Goal: Communication & Community: Answer question/provide support

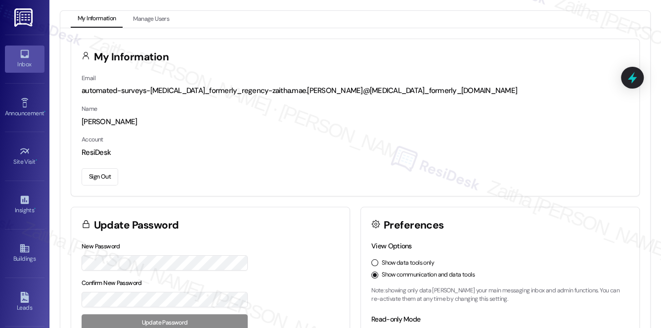
click at [24, 69] on div "Inbox" at bounding box center [24, 64] width 49 height 10
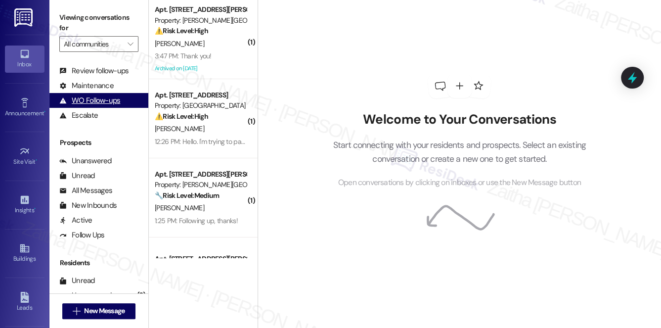
scroll to position [177, 0]
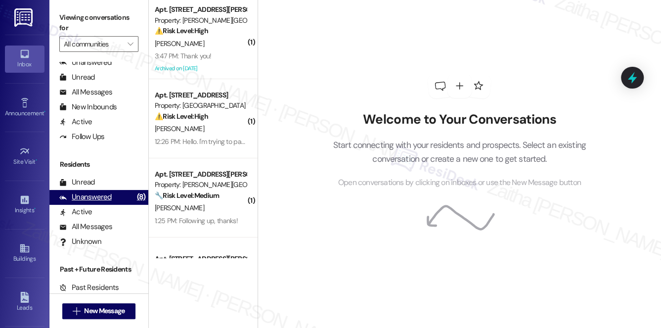
click at [104, 195] on div "Unanswered" at bounding box center [85, 197] width 52 height 10
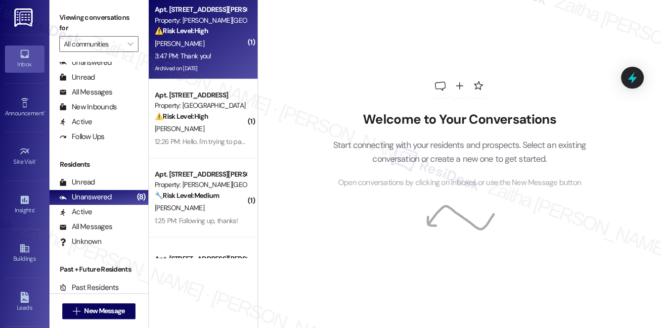
click at [220, 50] on div "3:47 PM: Thank you! 3:47 PM: Thank you!" at bounding box center [200, 56] width 93 height 12
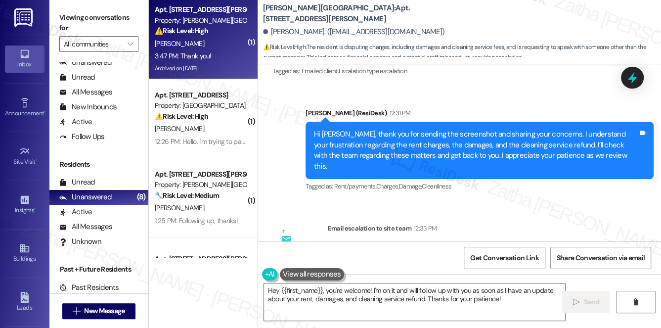
scroll to position [11478, 0]
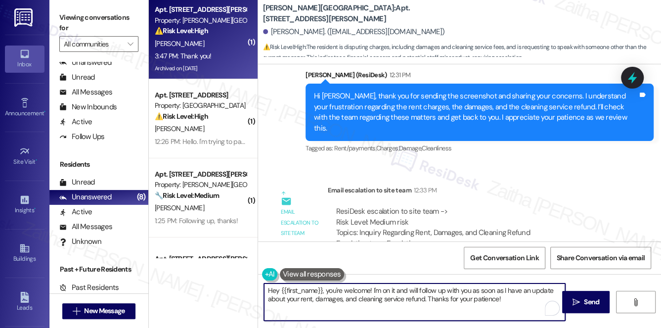
drag, startPoint x: 328, startPoint y: 290, endPoint x: 262, endPoint y: 292, distance: 66.3
click at [262, 292] on div "Hey {{first_name}}, you're welcome! I'm on it and will follow up with you as so…" at bounding box center [409, 302] width 302 height 38
click at [277, 317] on div "Anna Haller 3:47 PM" at bounding box center [309, 324] width 73 height 14
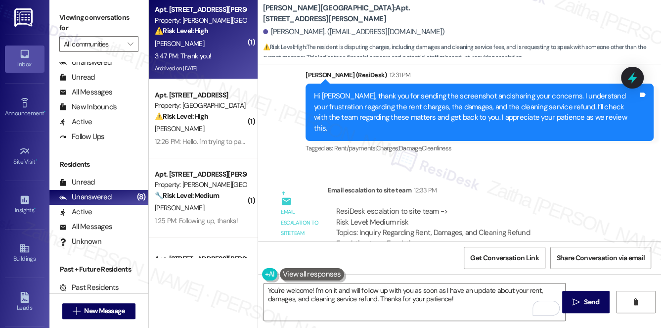
click at [277, 317] on div "Anna Haller 3:47 PM" at bounding box center [309, 324] width 73 height 14
copy div "Anna"
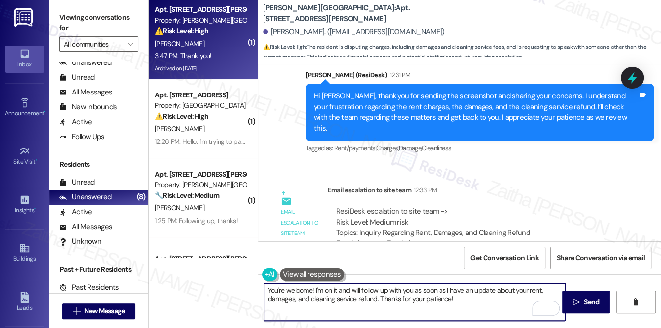
click at [311, 290] on textarea "You're welcome! I'm on it and will follow up with you as soon as I have an upda…" at bounding box center [414, 301] width 301 height 37
paste textarea "Anna"
drag, startPoint x: 332, startPoint y: 289, endPoint x: 470, endPoint y: 308, distance: 139.7
click at [469, 308] on textarea "You're welcome, Anna! I'm on it and will follow up with you as soon as I have a…" at bounding box center [414, 301] width 301 height 37
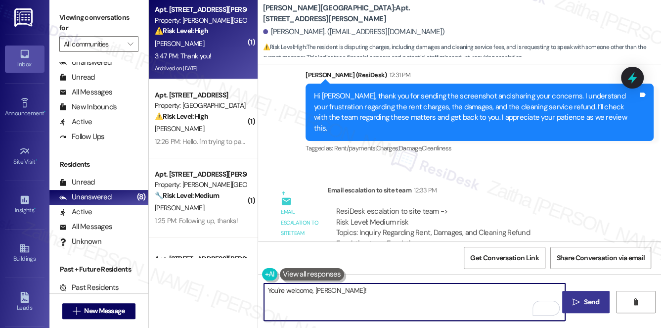
type textarea "You're welcome, Anna!"
click at [591, 303] on span "Send" at bounding box center [591, 302] width 15 height 10
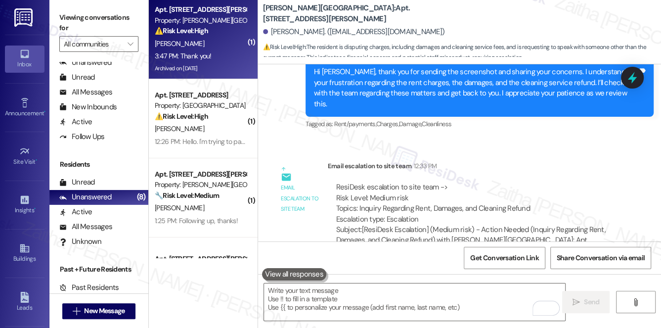
scroll to position [11547, 0]
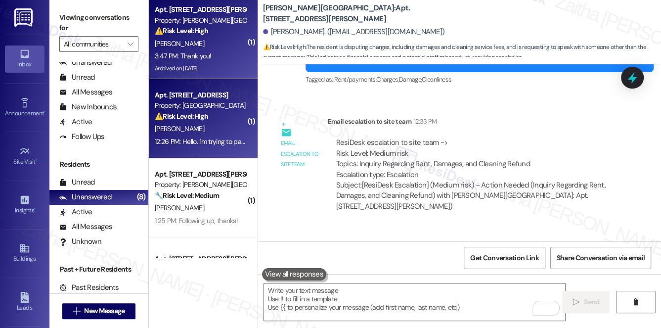
click at [229, 128] on div "J. Guajardo Ii" at bounding box center [200, 129] width 93 height 12
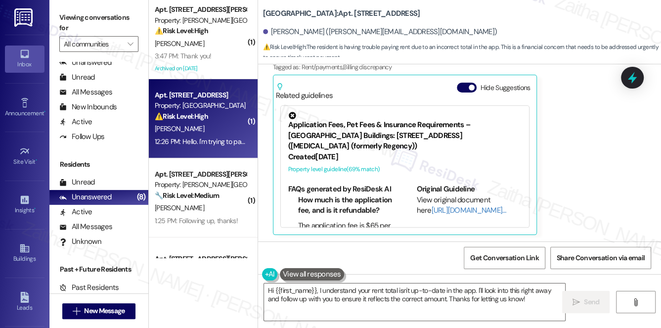
scroll to position [846, 0]
click at [468, 86] on button "Hide Suggestions" at bounding box center [467, 87] width 20 height 10
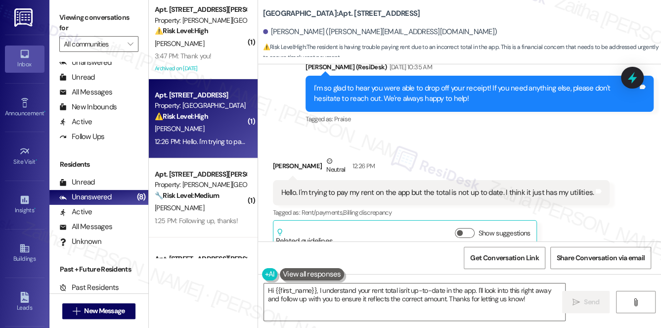
scroll to position [715, 0]
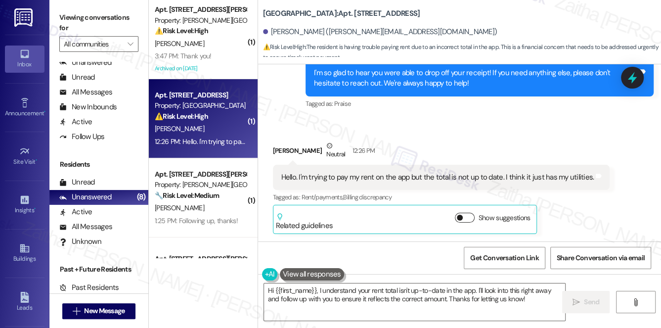
click at [472, 217] on button "Show suggestions" at bounding box center [465, 218] width 20 height 10
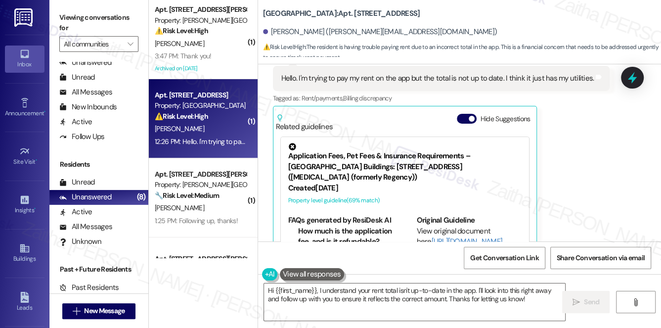
scroll to position [846, 0]
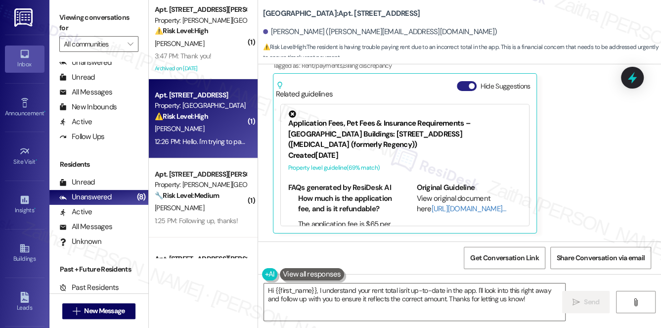
click at [461, 83] on button "Hide Suggestions" at bounding box center [467, 86] width 20 height 10
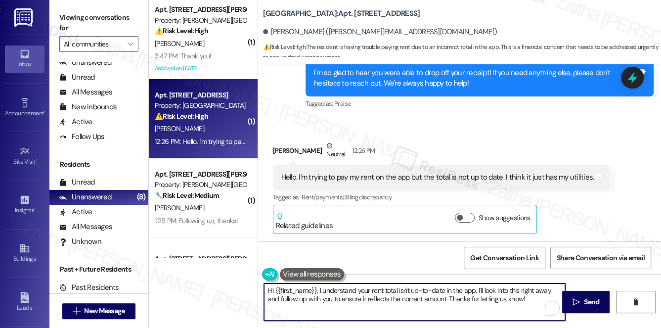
drag, startPoint x: 520, startPoint y: 289, endPoint x: 550, endPoint y: 289, distance: 29.7
click at [550, 289] on textarea "Hi {{first_name}}, I understand your rent total isn't up-to-date in the app. I'…" at bounding box center [414, 301] width 301 height 37
type textarea "Hi {{first_name}}, I understand your rent total isn't up-to-date in the app. I'…"
click at [590, 297] on span "Send" at bounding box center [591, 302] width 15 height 10
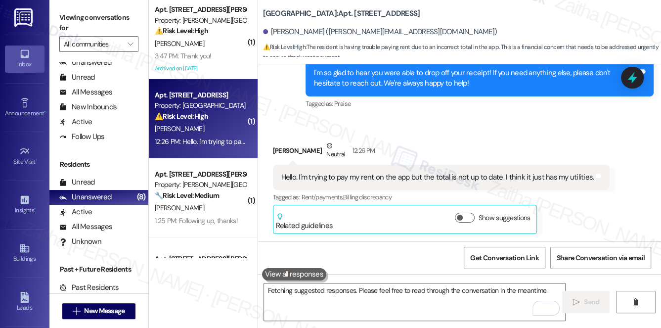
scroll to position [714, 0]
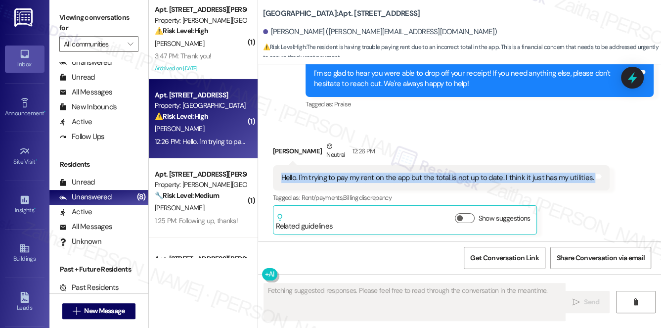
drag, startPoint x: 277, startPoint y: 174, endPoint x: 603, endPoint y: 178, distance: 326.7
click at [603, 178] on div "Received via SMS Jose Guajardo Ii Neutral 12:26 PM Hello. I'm trying to pay my …" at bounding box center [441, 187] width 352 height 108
copy div "Hello. I'm trying to pay my rent on the app but the total is not up to date. I …"
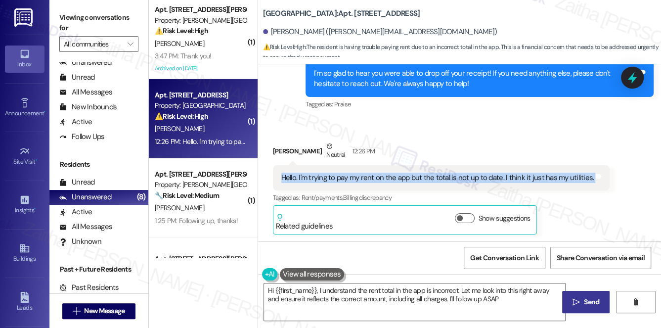
type textarea "Hi {{first_name}}, I understand the rent total in the app is incorrect. Let me …"
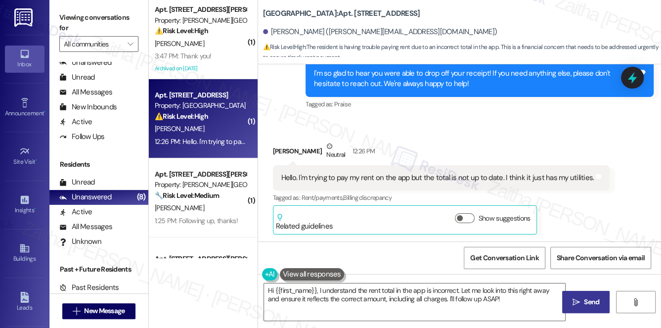
click at [466, 119] on div "Received via SMS Jose Guajardo Ii Neutral 12:26 PM Hello. I'm trying to pay my …" at bounding box center [459, 180] width 403 height 123
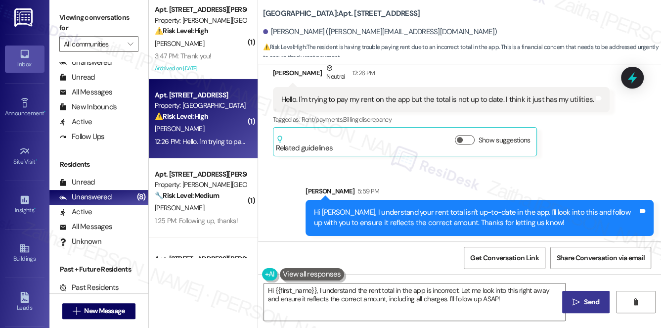
scroll to position [794, 0]
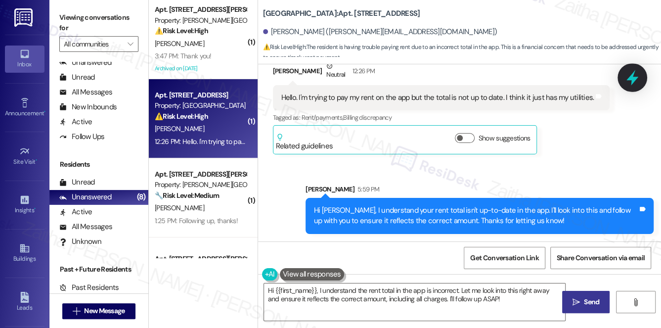
click at [635, 77] on icon at bounding box center [632, 77] width 17 height 17
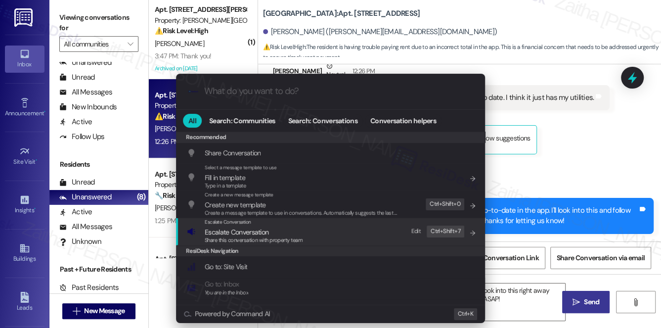
click at [217, 230] on span "Escalate Conversation" at bounding box center [237, 231] width 64 height 9
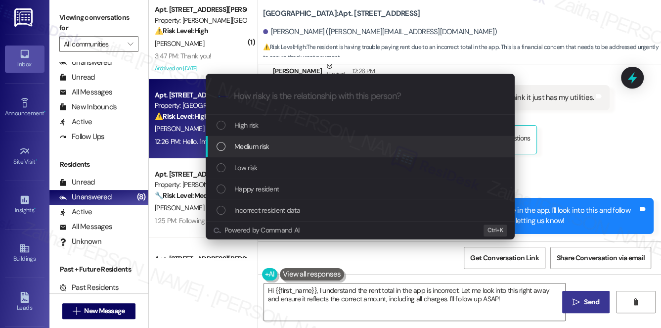
click at [261, 145] on span "Medium risk" at bounding box center [251, 146] width 35 height 11
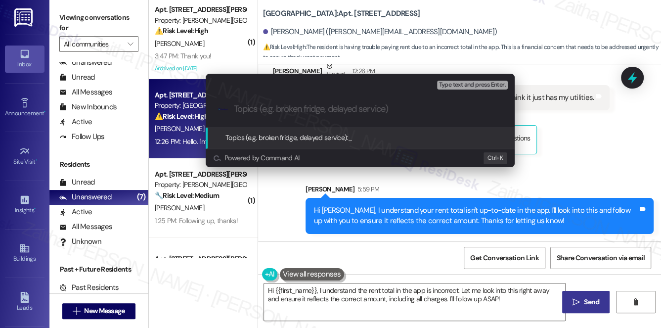
paste input "Rent Payment App Error – Balance Not Accurate"
type input "Rent Payment App Error – Balance Not Accurate"
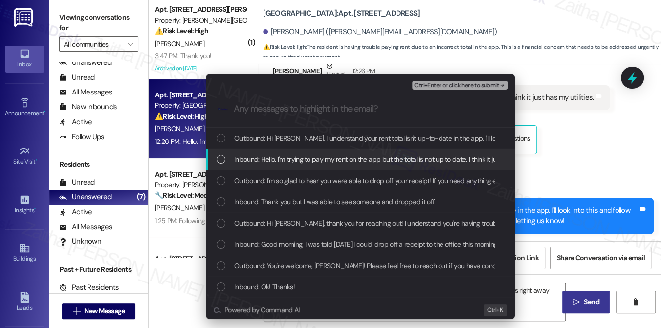
click at [315, 157] on span "Inbound: Hello. I'm trying to pay my rent on the app but the total is not up to…" at bounding box center [390, 159] width 312 height 11
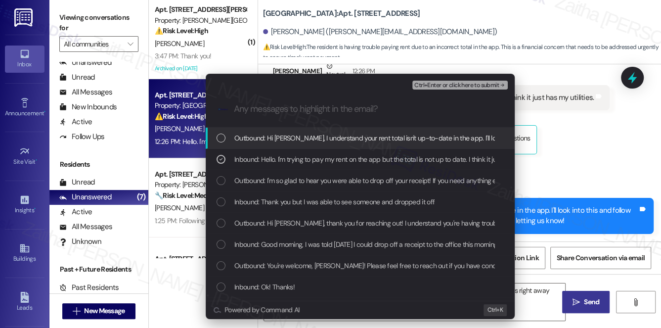
click at [437, 87] on span "Ctrl+Enter or click here to submit" at bounding box center [456, 85] width 85 height 7
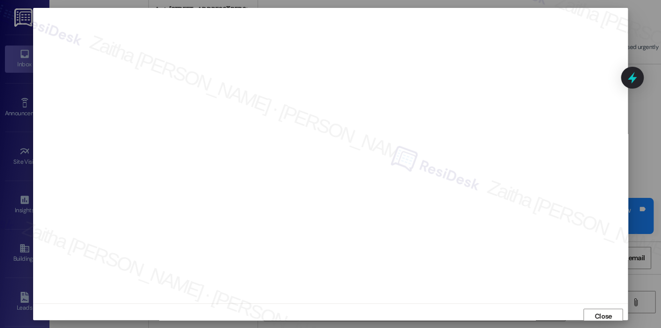
scroll to position [4, 0]
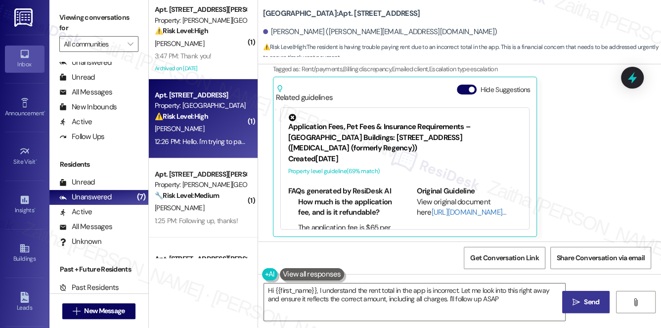
type textarea "Hi {{first_name}}, I understand the rent total in the app is incorrect. Let me …"
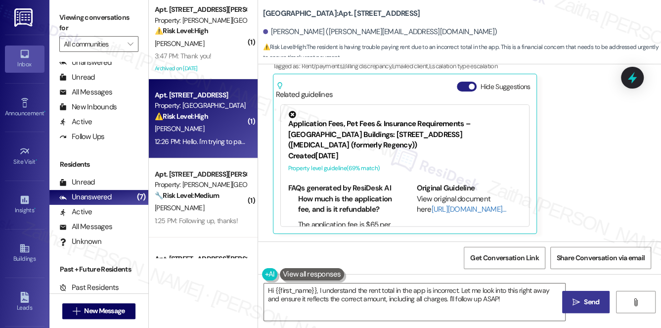
click at [463, 88] on button "Hide Suggestions" at bounding box center [467, 87] width 20 height 10
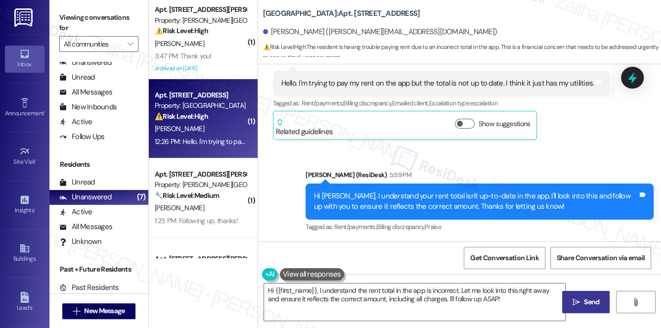
scroll to position [89, 0]
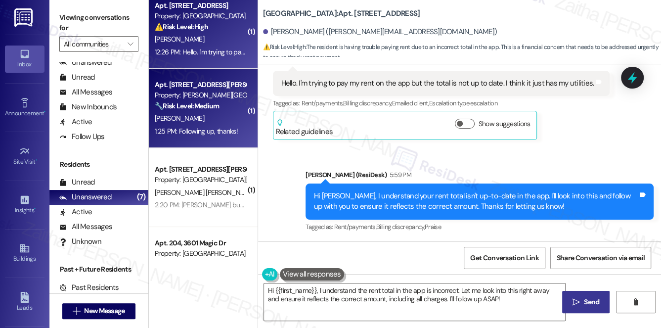
click at [215, 128] on div "1:25 PM: Following up, thanks! 1:25 PM: Following up, thanks!" at bounding box center [196, 131] width 83 height 9
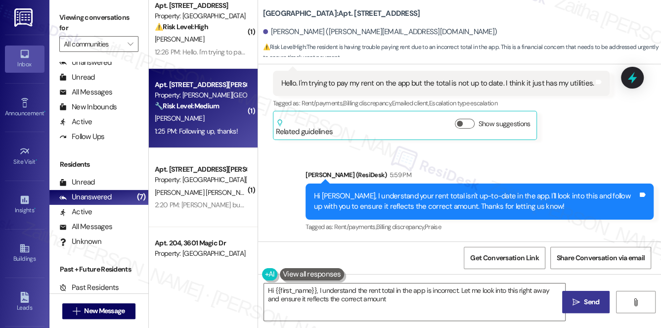
type textarea "Hi {{first_name}}, I understand the rent total in the app is incorrect. Let me …"
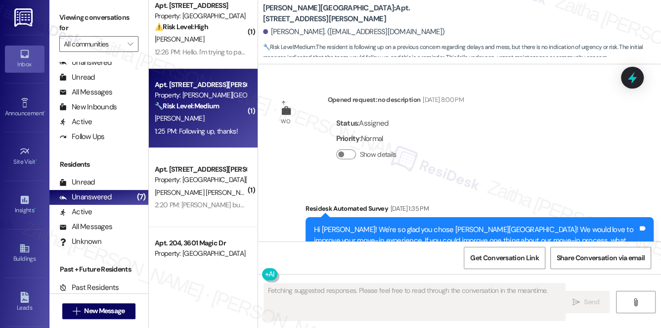
scroll to position [17330, 0]
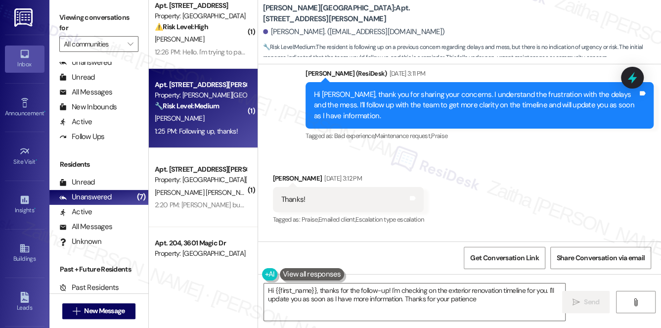
type textarea "Hi {{first_name}}, thanks for the follow-up! I'm checking on the exterior renov…"
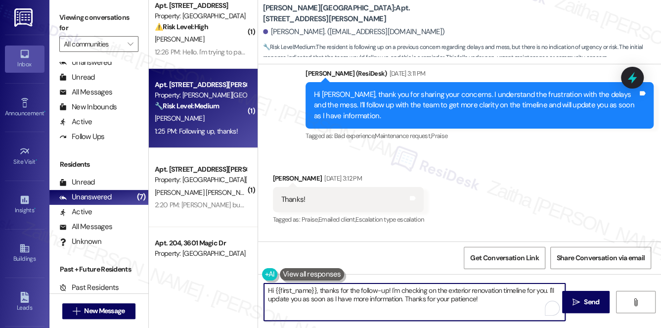
click at [497, 298] on textarea "Hi {{first_name}}, thanks for the follow-up! I'm checking on the exterior renov…" at bounding box center [414, 301] width 301 height 37
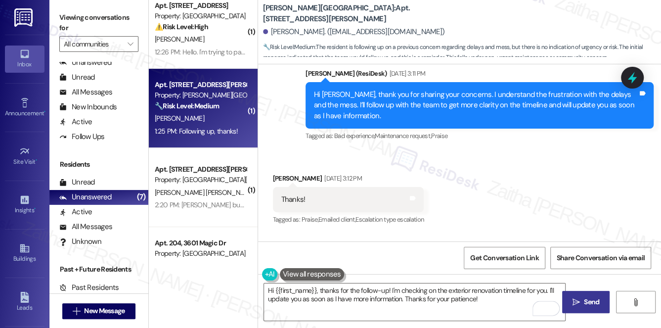
click at [596, 302] on span "Send" at bounding box center [591, 302] width 15 height 10
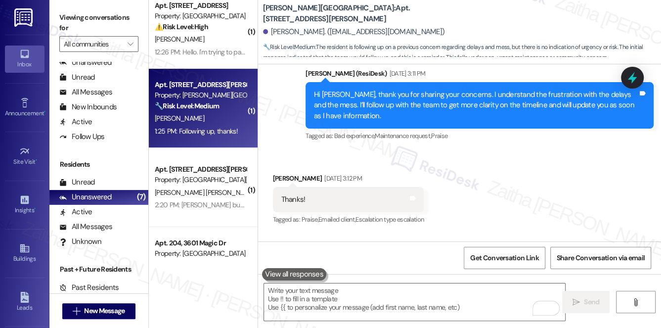
scroll to position [17330, 0]
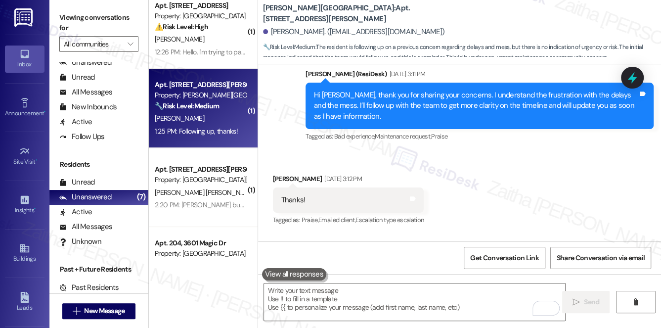
drag, startPoint x: 358, startPoint y: 103, endPoint x: 536, endPoint y: 110, distance: 178.5
click at [536, 278] on div "ResiDesk escalation to site team -> Risk Level: Medium risk Topics: Concern Abo…" at bounding box center [474, 299] width 276 height 43
copy div "Concern About Project Delays & Mess"
click at [633, 81] on icon at bounding box center [632, 77] width 12 height 15
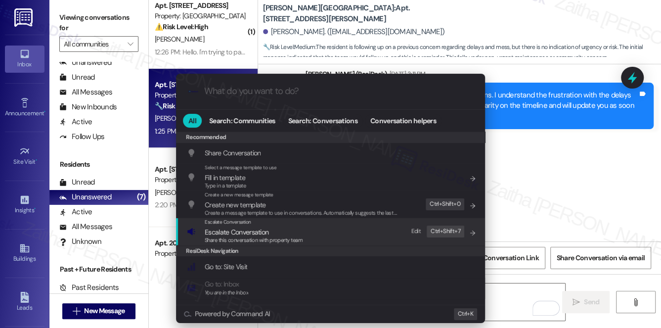
click at [250, 227] on span "Escalate Conversation" at bounding box center [237, 231] width 64 height 9
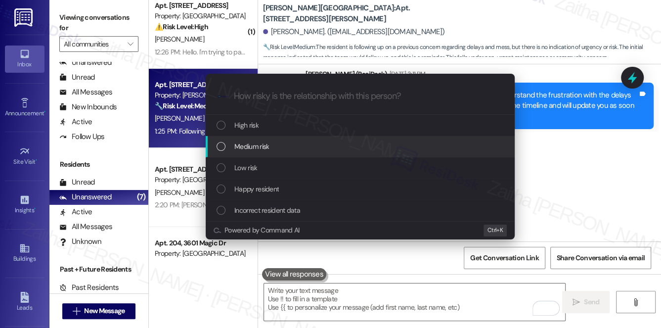
click at [258, 144] on span "Medium risk" at bounding box center [251, 146] width 35 height 11
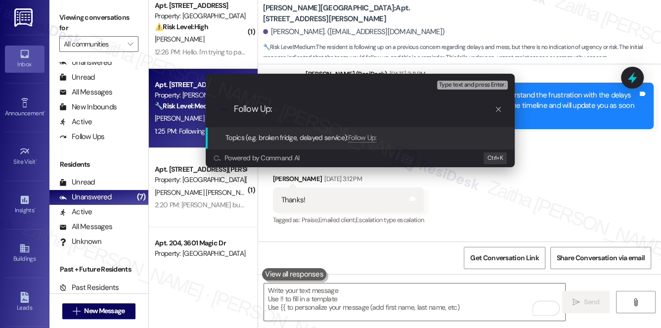
paste input "Concern About Project Delays & Mess"
type input "Follow Up: Concern About Project Delays & Mess"
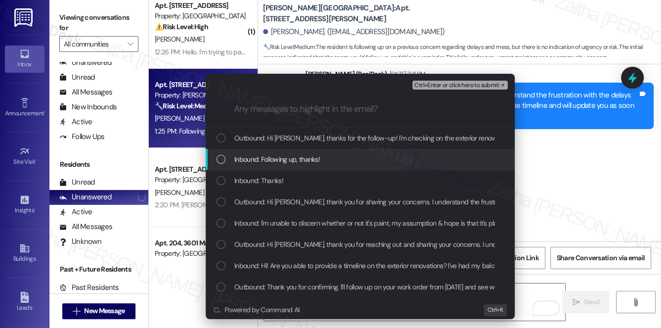
click at [286, 158] on span "Inbound: Following up, thanks!" at bounding box center [276, 159] width 85 height 11
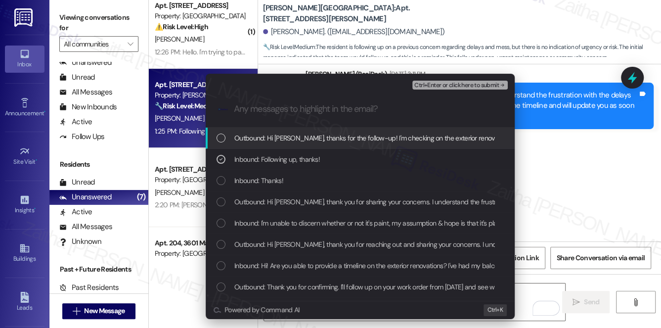
click at [442, 83] on span "Ctrl+Enter or click here to submit" at bounding box center [456, 85] width 85 height 7
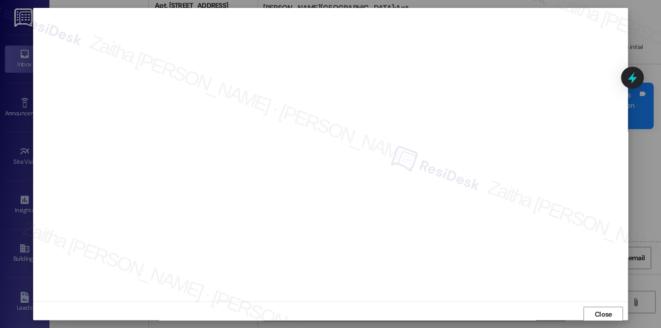
scroll to position [9, 0]
click at [597, 305] on span "Close" at bounding box center [603, 307] width 17 height 10
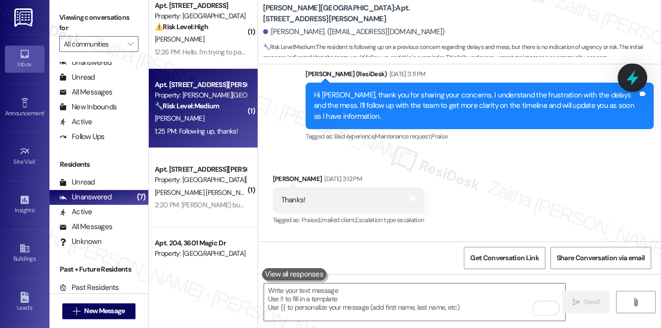
click at [633, 83] on icon at bounding box center [632, 77] width 17 height 17
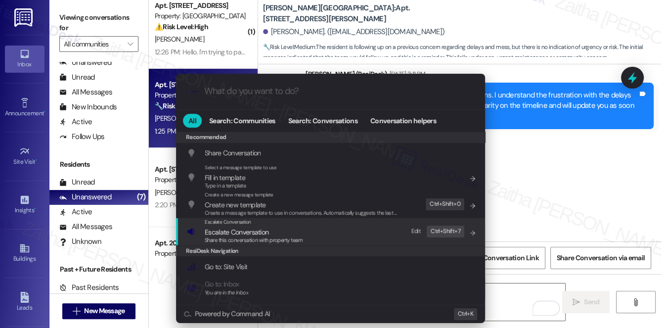
click at [246, 233] on span "Escalate Conversation" at bounding box center [237, 231] width 64 height 9
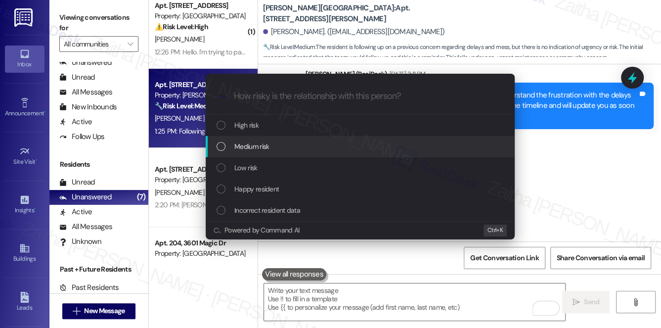
click at [265, 149] on span "Medium risk" at bounding box center [251, 146] width 35 height 11
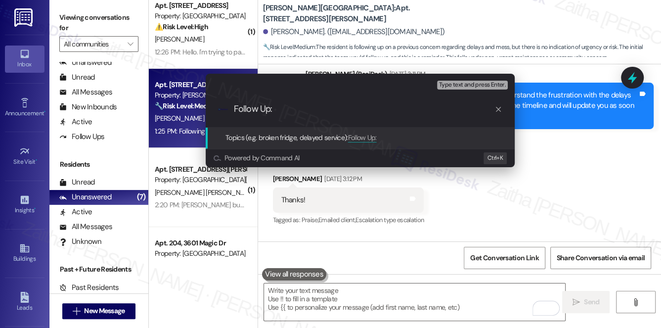
paste input "Concern About Project Delays & Mess"
type input "Follow Up: Concern About Project Delays & Mess"
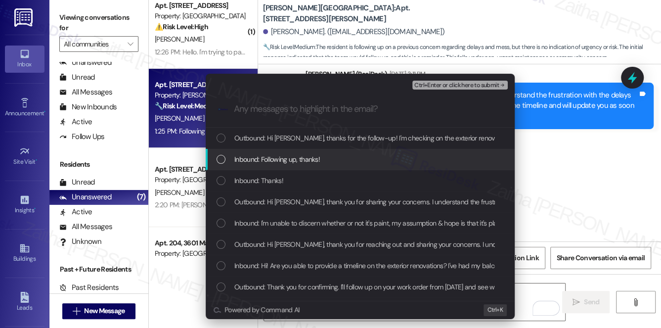
click at [272, 156] on span "Inbound: Following up, thanks!" at bounding box center [276, 159] width 85 height 11
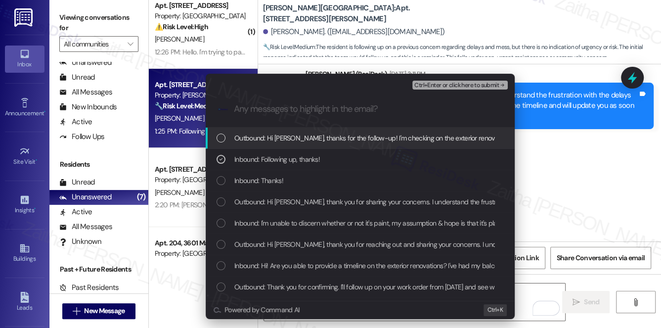
click at [460, 86] on span "Ctrl+Enter or click here to submit" at bounding box center [456, 85] width 85 height 7
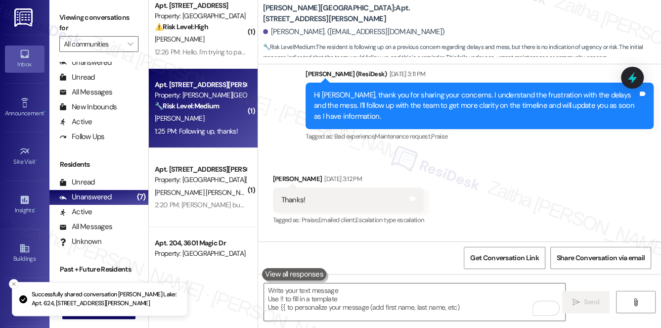
scroll to position [0, 0]
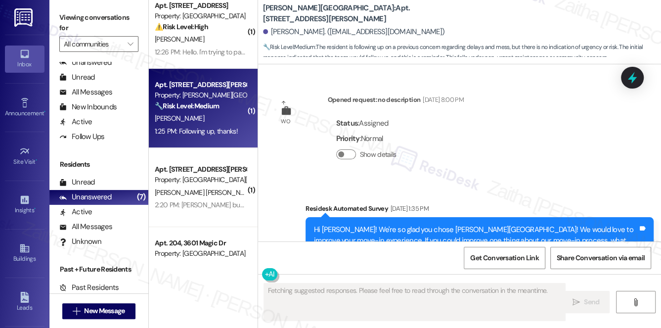
type textarea "Fetching suggested responses. Please feel free to read through the conversation…"
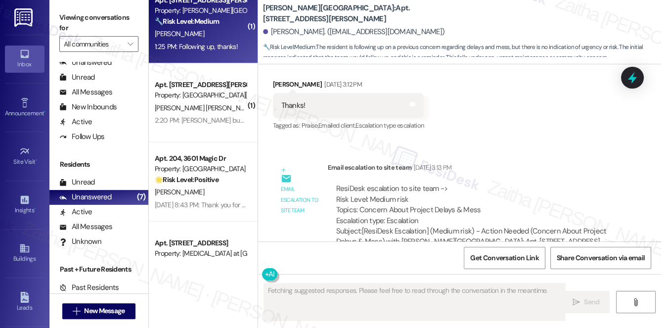
scroll to position [179, 0]
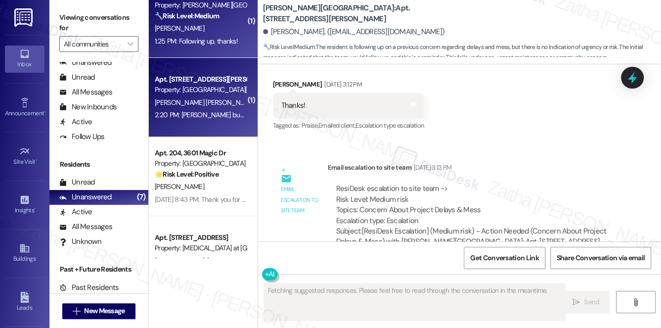
click at [214, 100] on div "[PERSON_NAME] [PERSON_NAME]" at bounding box center [200, 102] width 93 height 12
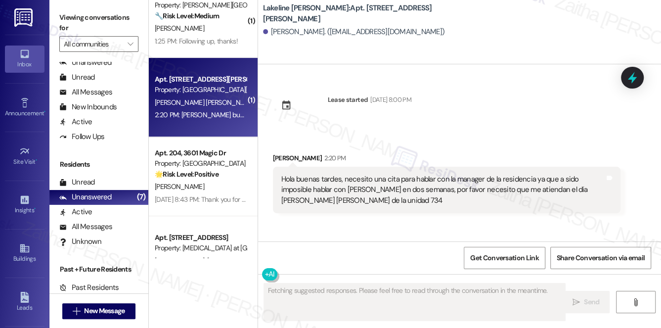
scroll to position [0, 0]
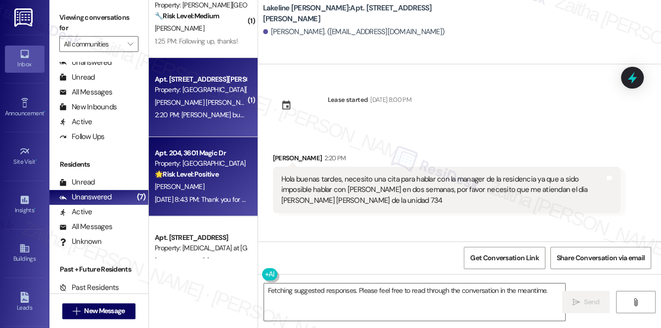
click at [211, 189] on div "[PERSON_NAME]" at bounding box center [200, 186] width 93 height 12
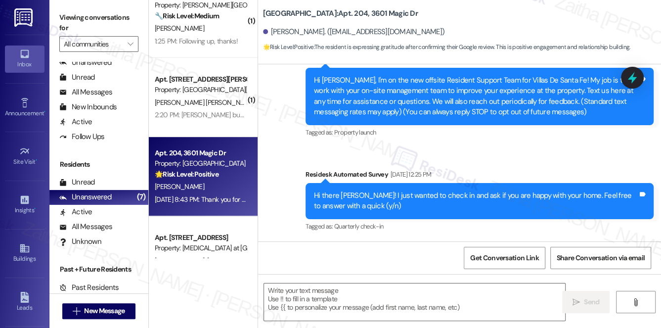
type textarea "Fetching suggested responses. Please feel free to read through the conversation…"
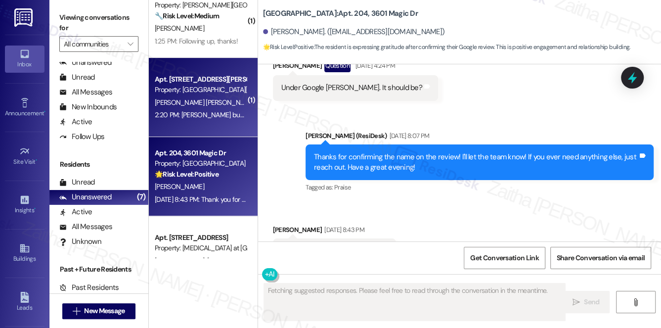
scroll to position [1340, 0]
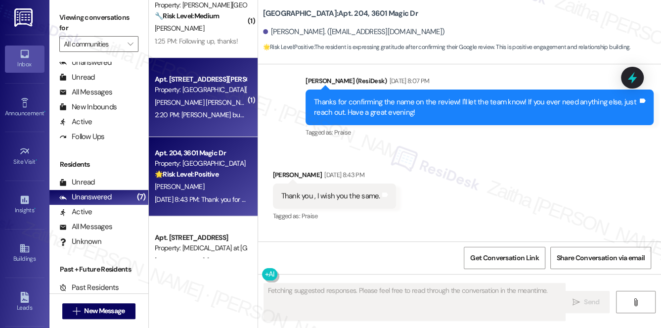
click at [218, 100] on div "[PERSON_NAME] [PERSON_NAME]" at bounding box center [200, 102] width 93 height 12
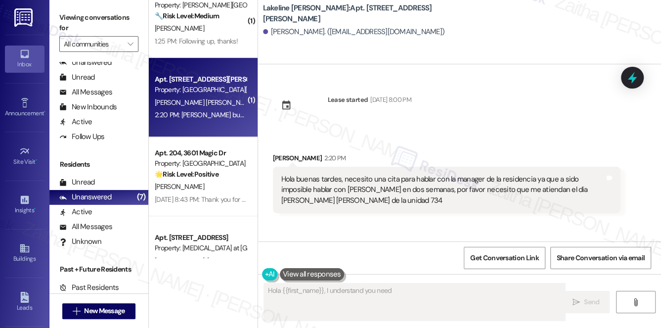
scroll to position [0, 0]
type textarea "Hola {{first_name}}, I understand you need to speak with the manager. I'll reac…"
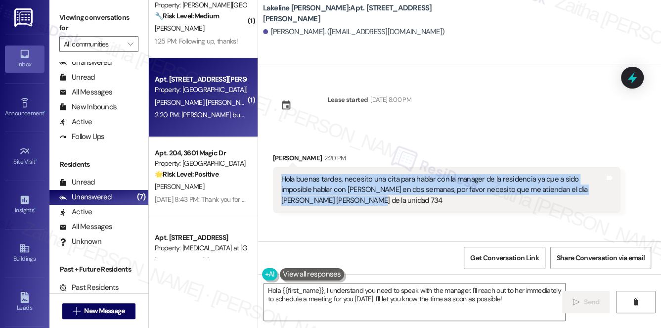
drag, startPoint x: 277, startPoint y: 178, endPoint x: 313, endPoint y: 196, distance: 40.4
click at [313, 196] on div "Hola buenas tardes, necesito una cita para hablar con la manager de la residenc…" at bounding box center [447, 190] width 348 height 46
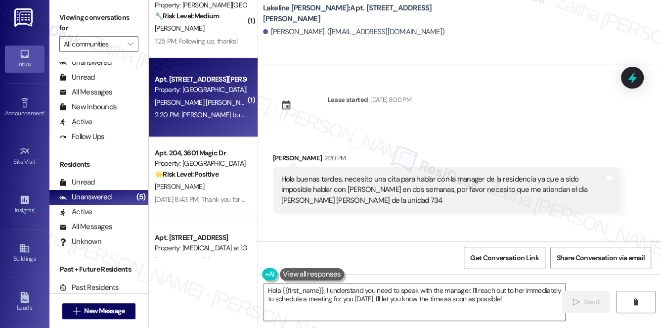
click at [393, 153] on div "Ariuska Moreno Pena 2:20 PM" at bounding box center [447, 160] width 348 height 14
drag, startPoint x: 269, startPoint y: 31, endPoint x: 334, endPoint y: 27, distance: 65.3
click at [334, 27] on div "Ariuska Moreno Pena. (morenoariuska2@gmail.com)" at bounding box center [354, 32] width 182 height 10
copy div "Ariuska Moreno Pena"
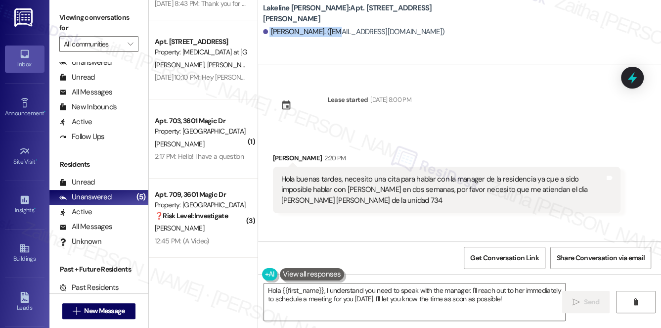
scroll to position [138, 0]
click at [419, 130] on div "Lease started Apr 07, 2025 at 8:00 PM" at bounding box center [341, 108] width 153 height 43
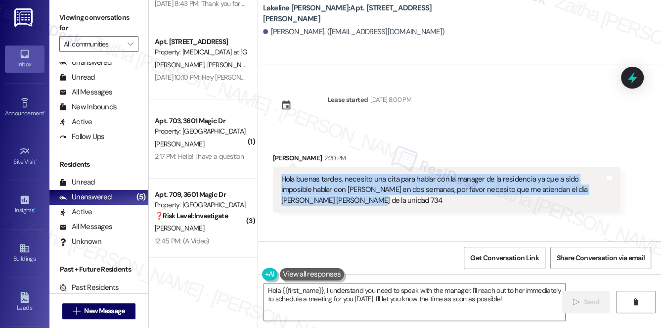
drag, startPoint x: 279, startPoint y: 174, endPoint x: 307, endPoint y: 217, distance: 51.4
click at [306, 217] on div "Received via SMS Ariuska Moreno Pena 2:20 PM Hola buenas tardes, necesito una c…" at bounding box center [446, 182] width 363 height 75
copy div "Hola buenas tardes, necesito una cita para hablar con la manager de la residenc…"
click at [407, 215] on div "Received via SMS Ariuska Moreno Pena 2:20 PM Hola buenas tardes, necesito una c…" at bounding box center [446, 182] width 363 height 75
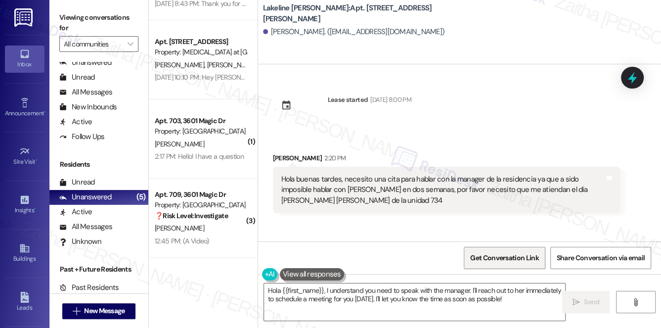
click at [476, 265] on span "Get Conversation Link" at bounding box center [504, 257] width 72 height 21
click at [503, 264] on span "Get Conversation Link" at bounding box center [504, 257] width 72 height 21
click at [625, 75] on icon at bounding box center [632, 77] width 17 height 17
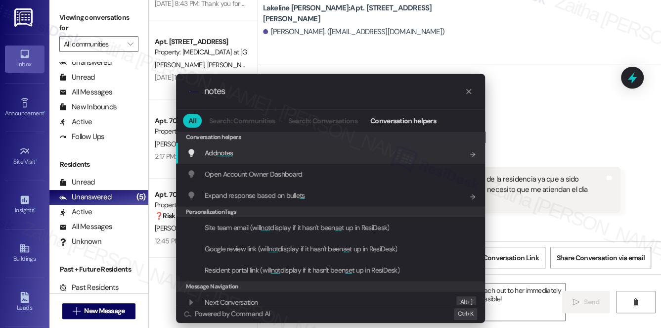
type input "notes"
click at [233, 150] on div "Add notes Add shortcut" at bounding box center [331, 152] width 289 height 11
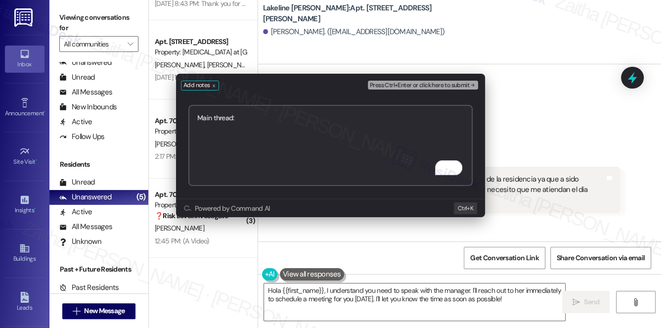
paste textarea "https://www.theresidesk.com/text/insights-conversations/1375606/share-conversat…"
type textarea "Main thread:https://www.theresidesk.com/text/insights-conversations/1375606/sha…"
click at [397, 85] on span "Press Ctrl+Enter or click here to submit" at bounding box center [419, 85] width 99 height 7
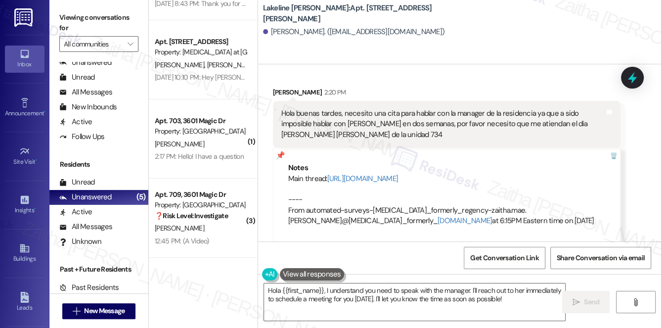
scroll to position [84, 0]
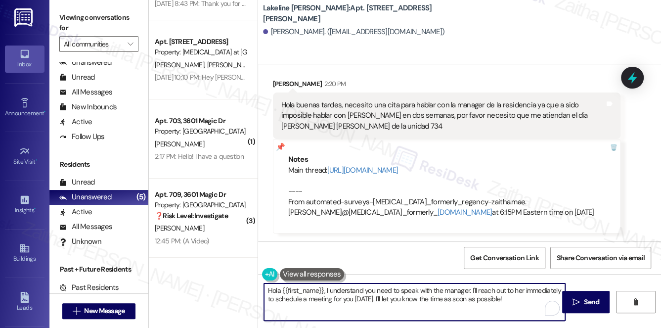
drag, startPoint x: 269, startPoint y: 290, endPoint x: 508, endPoint y: 308, distance: 238.9
click at [507, 309] on textarea "Hola {{first_name}}, I understand you need to speak with the manager. I'll reac…" at bounding box center [414, 301] width 301 height 37
type textarea "H"
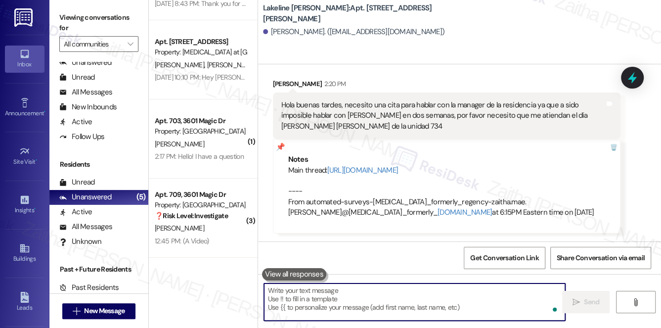
paste textarea "Hello Ariuska, thank you for reaching out. I’m sorry to hear you’ve had trouble…"
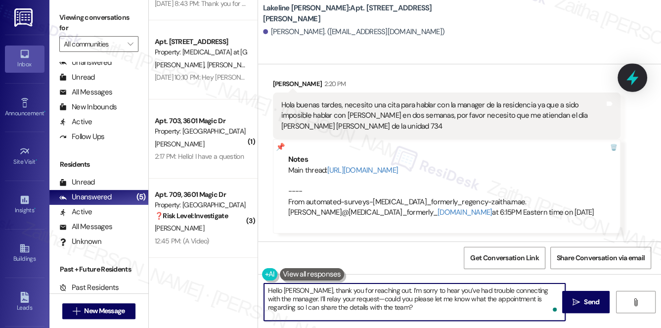
type textarea "Hello Ariuska, thank you for reaching out. I’m sorry to hear you’ve had trouble…"
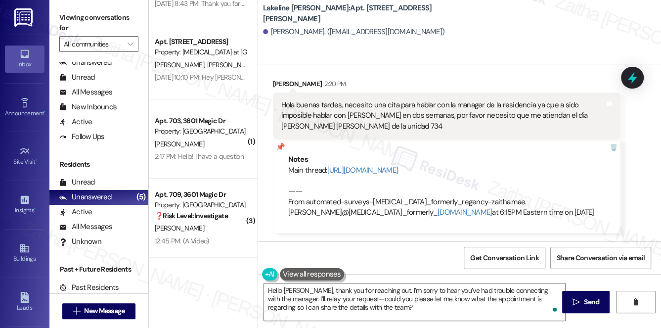
drag, startPoint x: 637, startPoint y: 77, endPoint x: 594, endPoint y: 89, distance: 44.7
click at [637, 77] on icon at bounding box center [632, 77] width 13 height 13
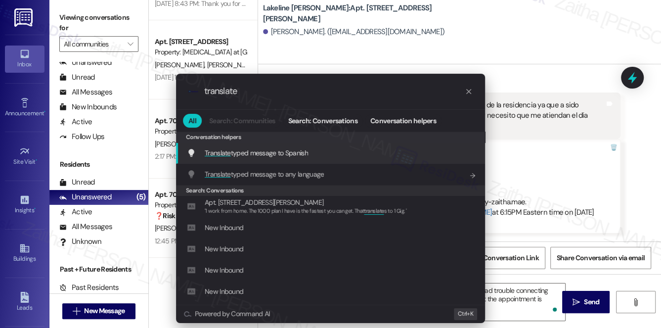
type input "translate"
click at [297, 154] on span "Translate typed message to Spanish" at bounding box center [256, 152] width 103 height 9
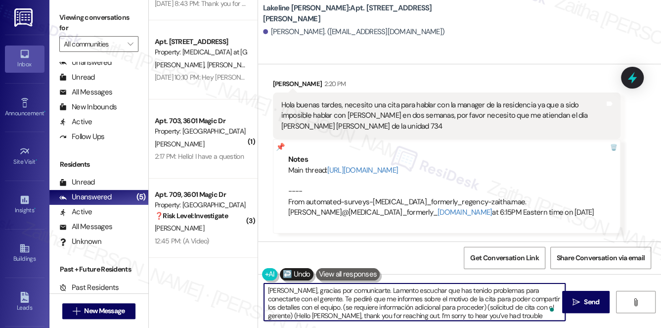
scroll to position [6, 0]
type textarea "Hola Ariuska, gracias por comunicarte. Lamento escuchar que has tenido problema…"
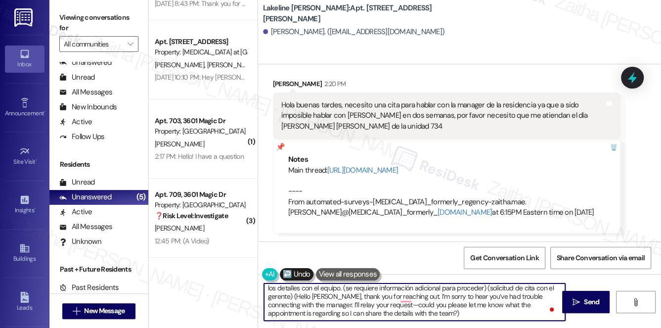
scroll to position [0, 0]
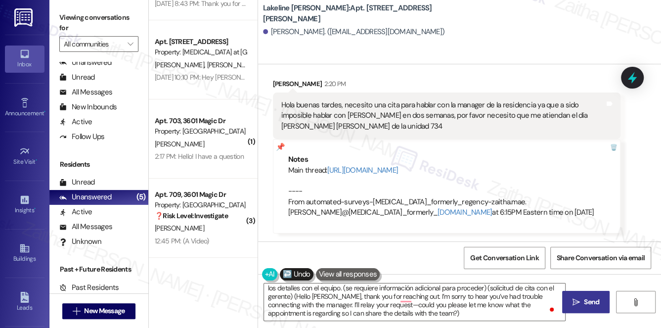
click at [590, 303] on span "Send" at bounding box center [591, 302] width 15 height 10
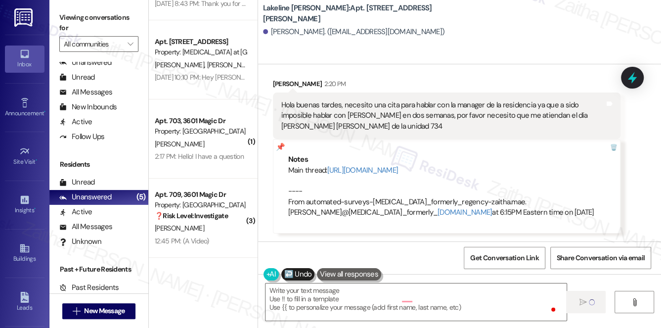
type textarea "Fetching suggested responses. Please feel free to read through the conversation…"
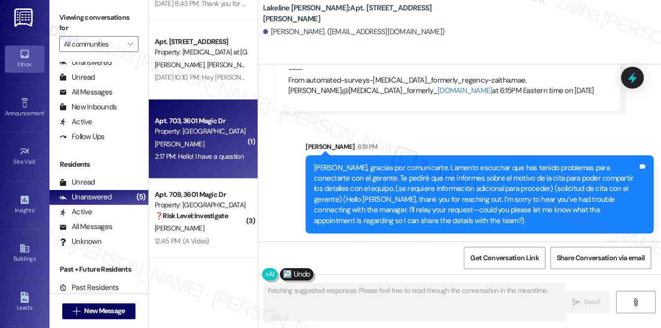
click at [203, 153] on div "2:17 PM: Hello! I have a question 2:17 PM: Hello! I have a question" at bounding box center [199, 156] width 89 height 9
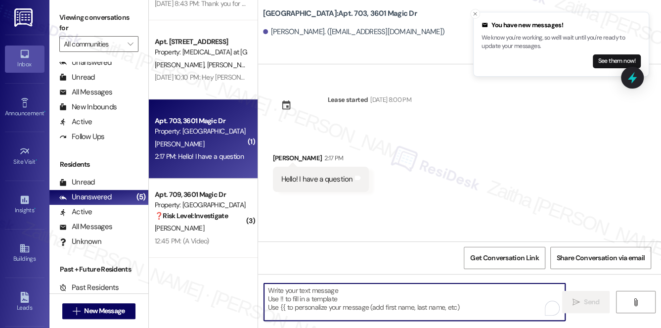
click at [322, 299] on textarea "To enrich screen reader interactions, please activate Accessibility in Grammarl…" at bounding box center [414, 301] width 301 height 37
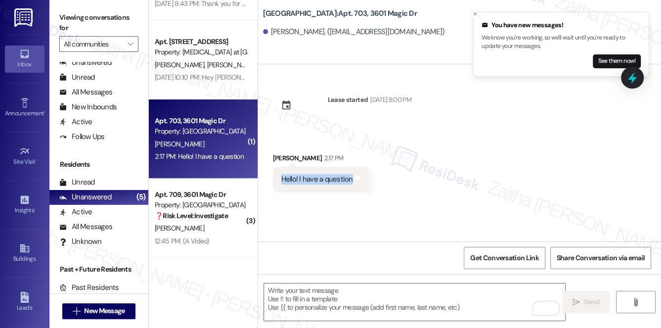
drag, startPoint x: 277, startPoint y: 175, endPoint x: 363, endPoint y: 181, distance: 86.7
click at [363, 181] on div "Hello! I have a question Tags and notes" at bounding box center [321, 179] width 96 height 25
copy div "Hello! I have a question Tags and notes"
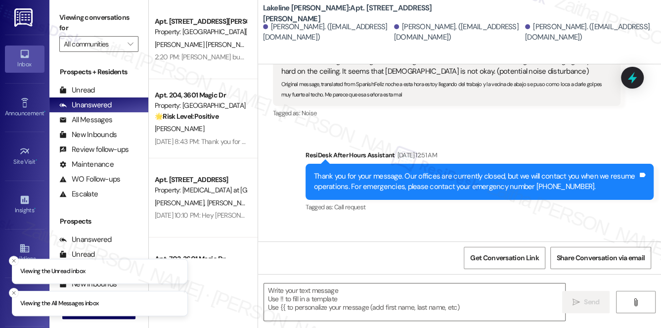
scroll to position [1436, 0]
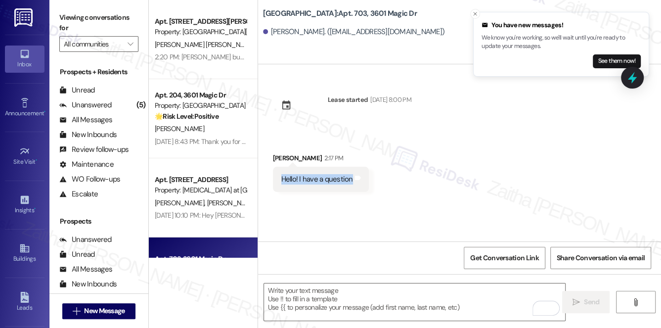
scroll to position [138, 0]
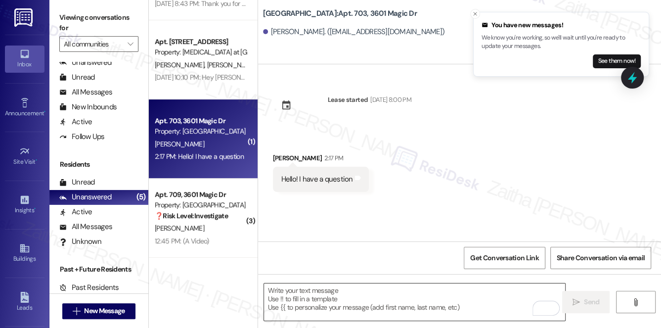
click at [315, 299] on textarea "To enrich screen reader interactions, please activate Accessibility in Grammarl…" at bounding box center [414, 301] width 301 height 37
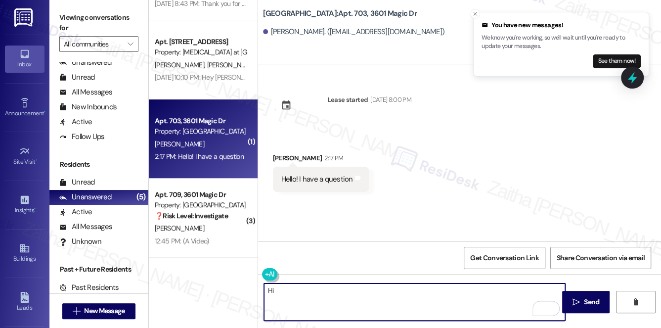
click at [276, 158] on div "[PERSON_NAME] 2:17 PM" at bounding box center [321, 160] width 96 height 14
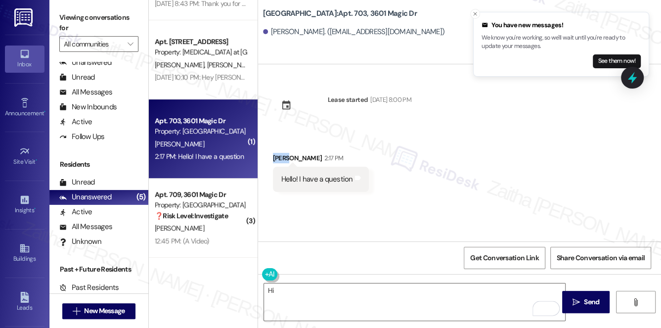
click at [276, 158] on div "[PERSON_NAME] 2:17 PM" at bounding box center [321, 160] width 96 height 14
copy div "[PERSON_NAME]"
click at [299, 288] on textarea "Hi" at bounding box center [414, 301] width 301 height 37
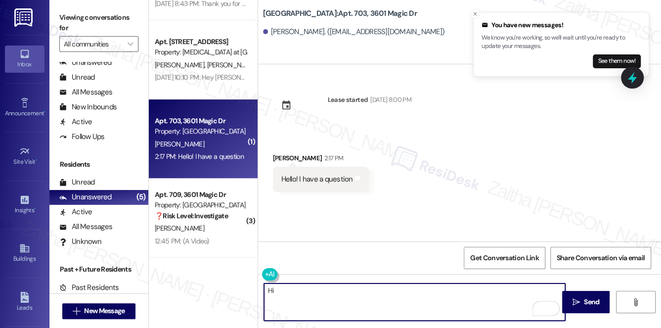
paste textarea "[PERSON_NAME]"
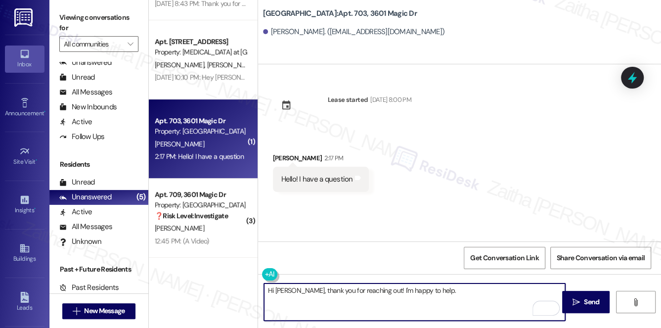
paste textarea "what’s your question?"
type textarea "Hi [PERSON_NAME], thank you for reaching out! I'm happy to help. What’s your qu…"
click at [585, 292] on button " Send" at bounding box center [586, 302] width 48 height 22
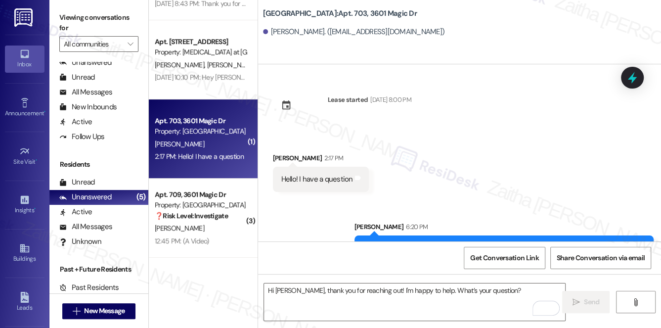
click at [220, 232] on div "[PERSON_NAME]" at bounding box center [200, 228] width 93 height 12
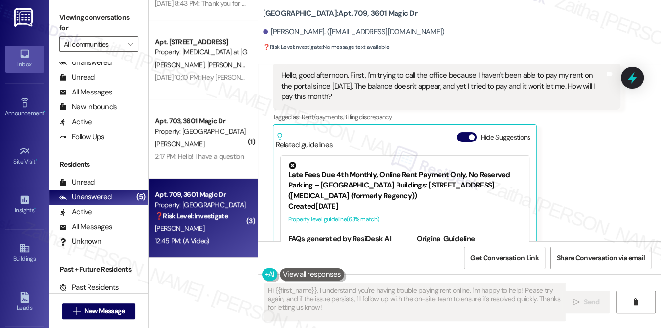
scroll to position [359, 0]
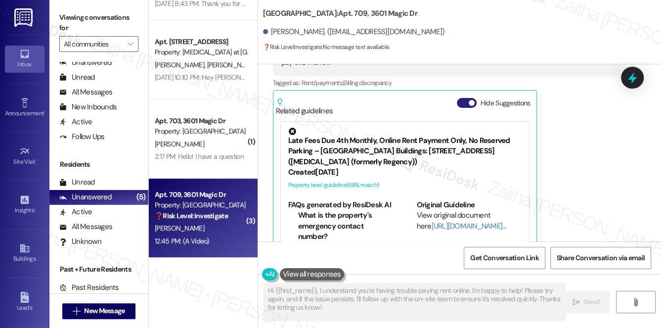
click at [464, 98] on button "Hide Suggestions" at bounding box center [467, 103] width 20 height 10
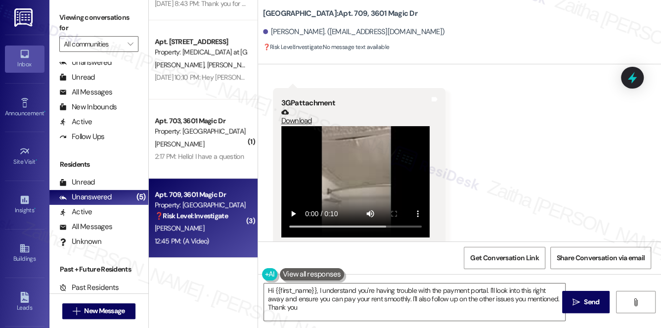
type textarea "Hi {{first_name}}, I understand you're having trouble with the payment portal. …"
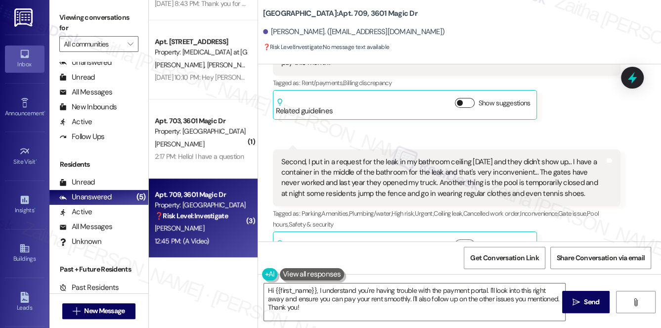
click at [465, 98] on button "Show suggestions" at bounding box center [465, 103] width 20 height 10
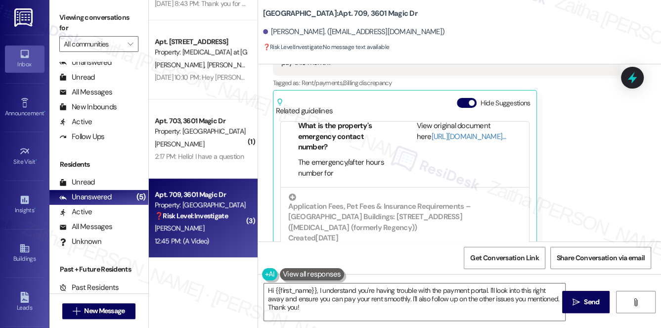
scroll to position [97, 0]
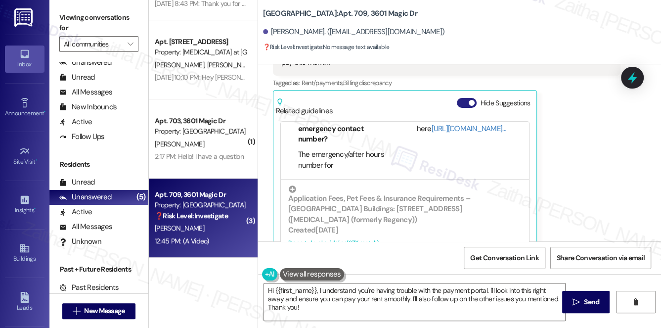
click at [462, 98] on button "Hide Suggestions" at bounding box center [467, 103] width 20 height 10
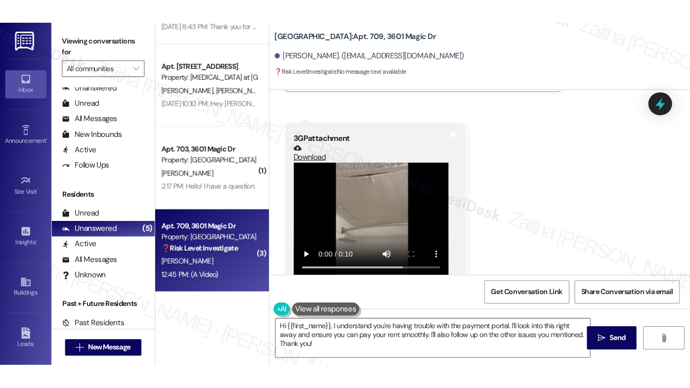
scroll to position [562, 0]
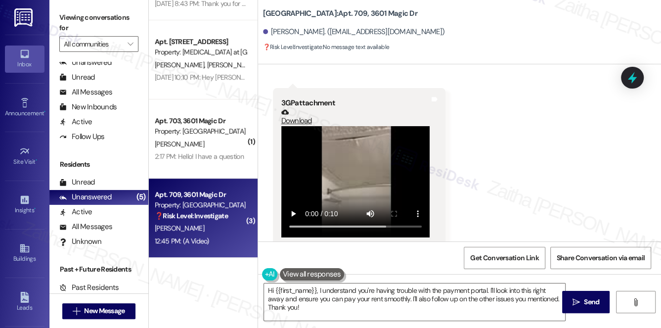
click at [401, 166] on video at bounding box center [355, 181] width 148 height 111
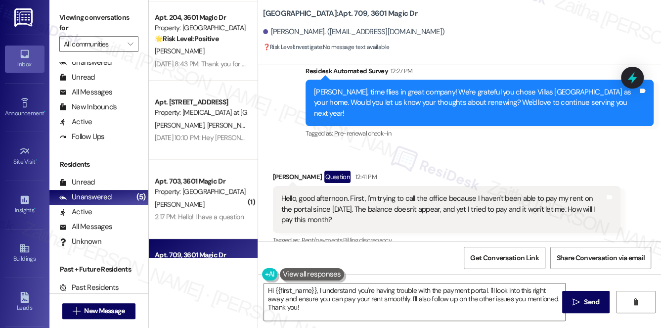
scroll to position [203, 0]
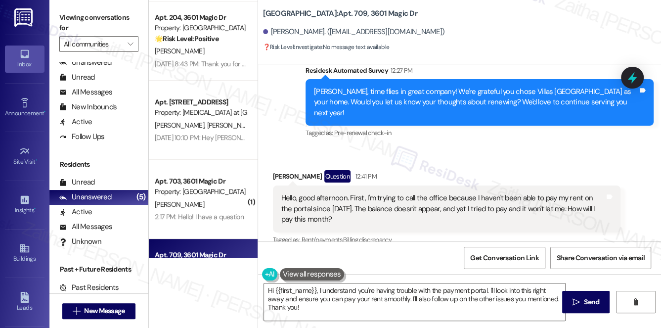
drag, startPoint x: 276, startPoint y: 185, endPoint x: 344, endPoint y: 217, distance: 75.2
click at [344, 217] on div "Hello, good afternoon. First, I'm trying to call the office because I haven't b…" at bounding box center [447, 208] width 348 height 46
copy div "Hello, good afternoon. First, I'm trying to call the office because I haven't b…"
click at [413, 163] on div "Received via SMS [PERSON_NAME] Question 12:41 PM Hello, good afternoon. First, …" at bounding box center [446, 223] width 363 height 121
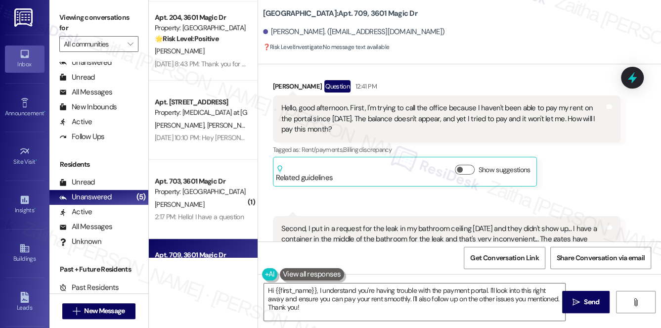
scroll to position [337, 0]
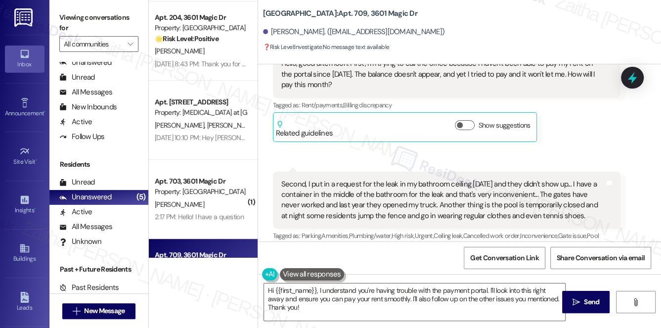
drag, startPoint x: 274, startPoint y: 169, endPoint x: 582, endPoint y: 207, distance: 310.7
click at [582, 207] on div "Second, I put in a request for the leak in my bathroom ceiling [DATE] and they …" at bounding box center [447, 199] width 348 height 57
copy div "Second, I put in a request for the leak in my bathroom ceiling [DATE] and they …"
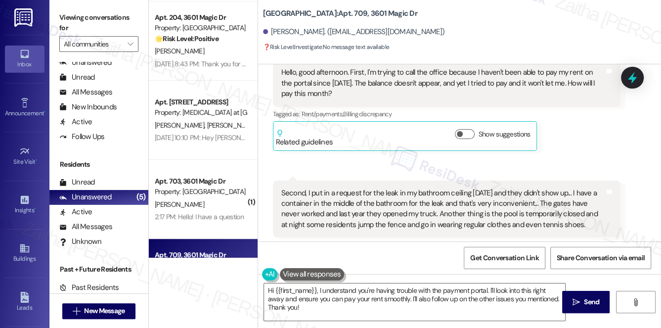
scroll to position [382, 0]
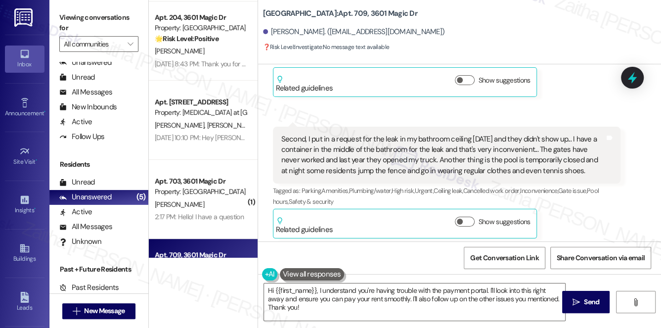
click at [369, 98] on div "Received via SMS [PERSON_NAME] Question 12:41 PM Hello, good afternoon. First, …" at bounding box center [459, 200] width 403 height 464
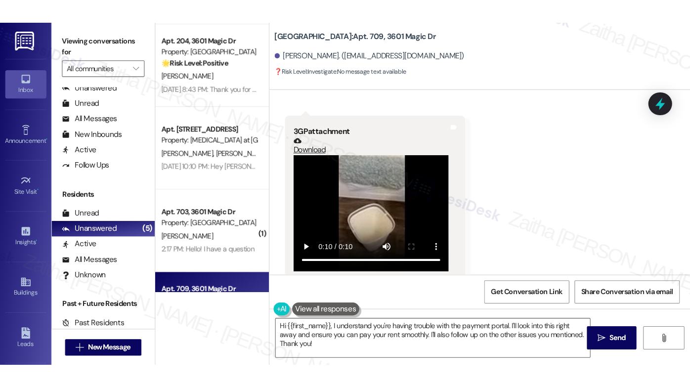
scroll to position [562, 0]
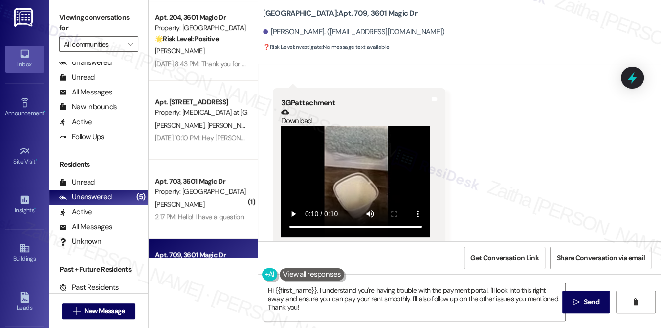
click at [369, 175] on video at bounding box center [355, 181] width 148 height 111
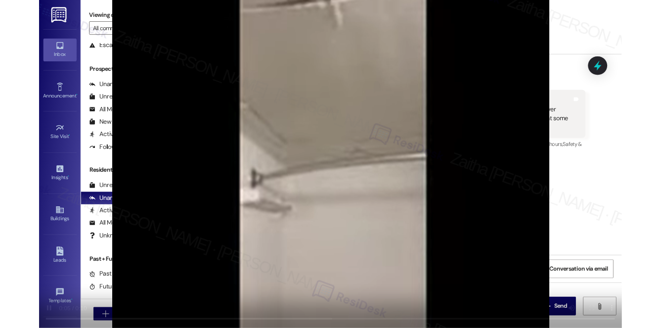
scroll to position [380, 0]
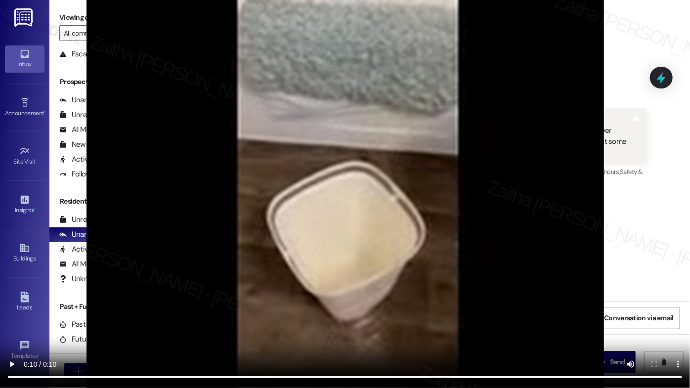
click at [522, 169] on video at bounding box center [345, 194] width 690 height 388
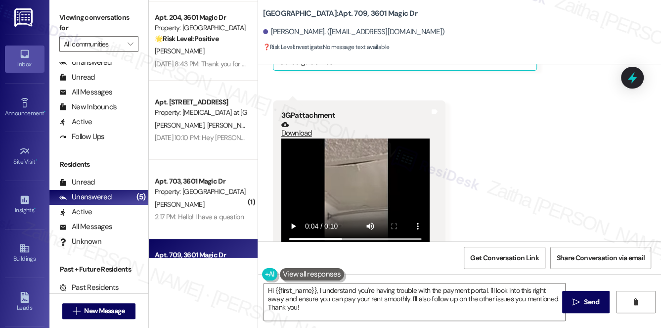
scroll to position [562, 0]
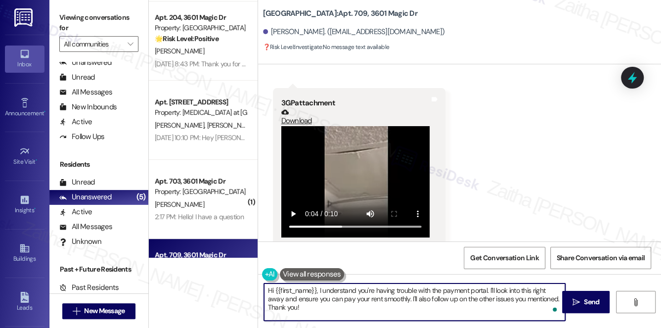
drag, startPoint x: 269, startPoint y: 289, endPoint x: 305, endPoint y: 313, distance: 44.1
click at [305, 313] on textarea "Hi {{first_name}}, I understand you're having trouble with the payment portal. …" at bounding box center [414, 301] width 301 height 37
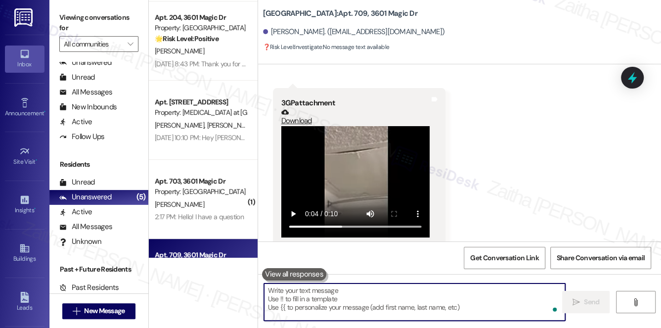
paste textarea "Hello {{first_name}}, thank you for reaching out and for sharing all of these c…"
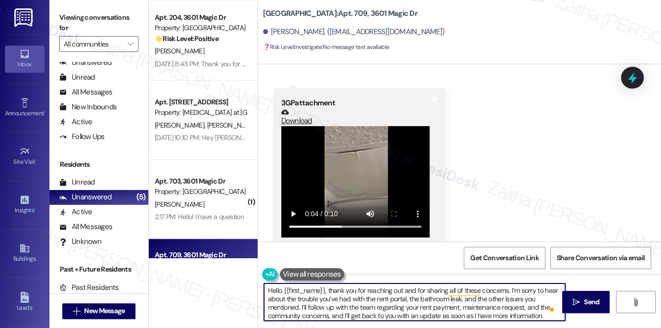
click at [270, 288] on textarea "Hello {{first_name}}, thank you for reaching out and for sharing all of these c…" at bounding box center [414, 301] width 301 height 37
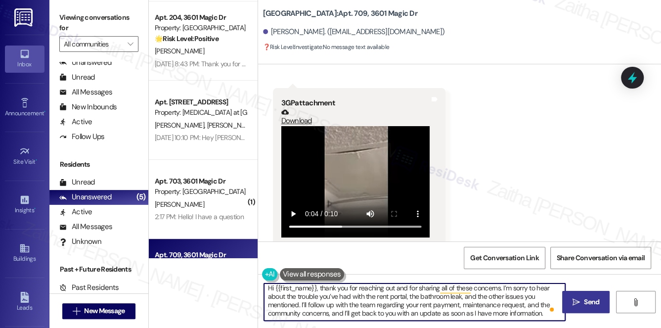
type textarea "Hi {{first_name}}, thank you for reaching out and for sharing all of these conc…"
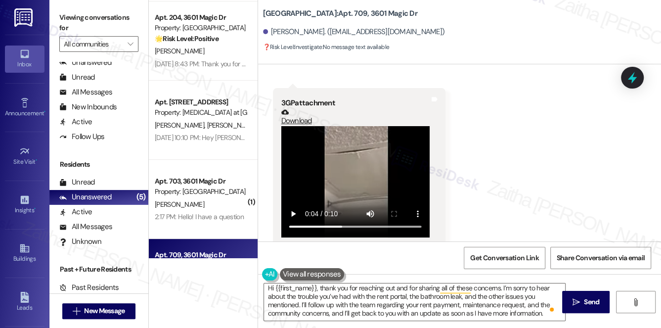
drag, startPoint x: 575, startPoint y: 299, endPoint x: 575, endPoint y: 288, distance: 11.9
click at [575, 299] on icon "" at bounding box center [575, 302] width 7 height 8
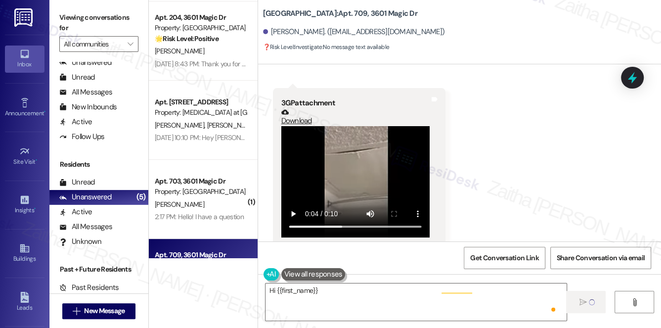
scroll to position [0, 0]
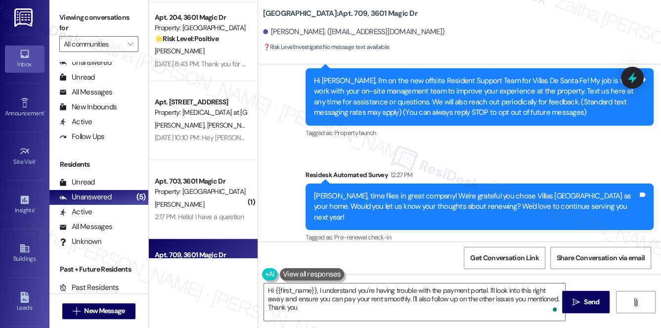
type textarea "Hi {{first_name}}, I understand you're having trouble with the payment portal. …"
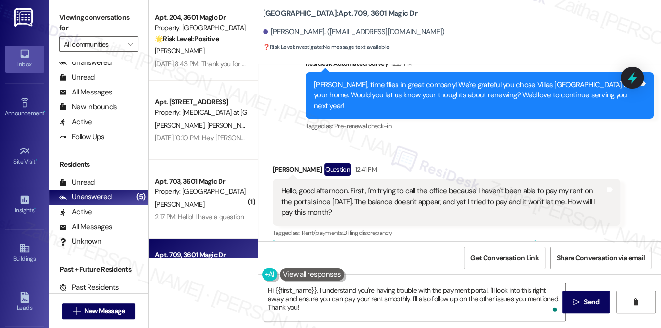
scroll to position [323, 0]
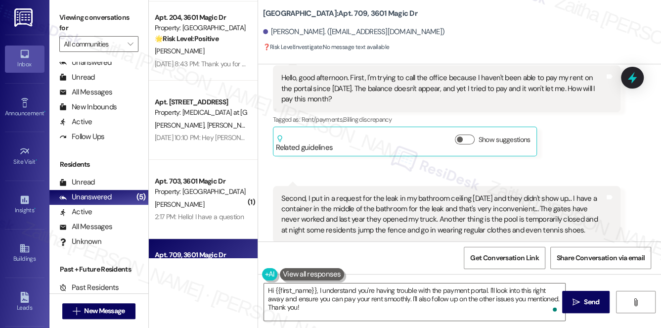
drag, startPoint x: 637, startPoint y: 76, endPoint x: 630, endPoint y: 85, distance: 12.1
click at [636, 76] on icon at bounding box center [632, 77] width 13 height 13
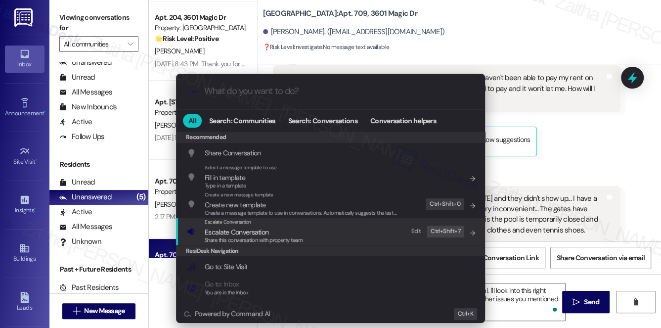
click at [245, 230] on span "Escalate Conversation" at bounding box center [237, 231] width 64 height 9
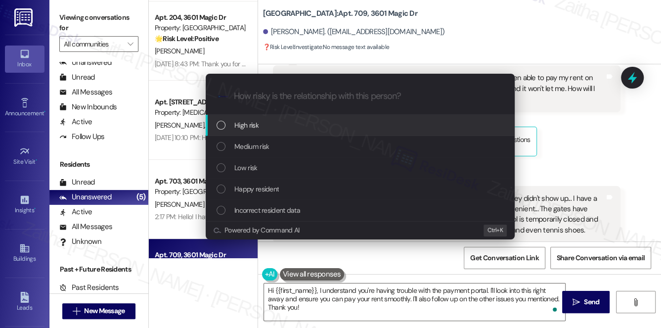
click at [265, 125] on div "High risk" at bounding box center [360, 125] width 289 height 11
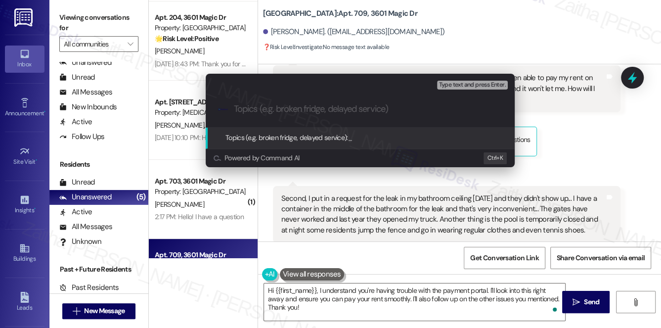
paste input "Multiple Issues Reported: Rent Payment, Leak, Gates, and Pool"
type input "Multiple Issues Reported: Rent Payment, Leak, Gates, and Pool"
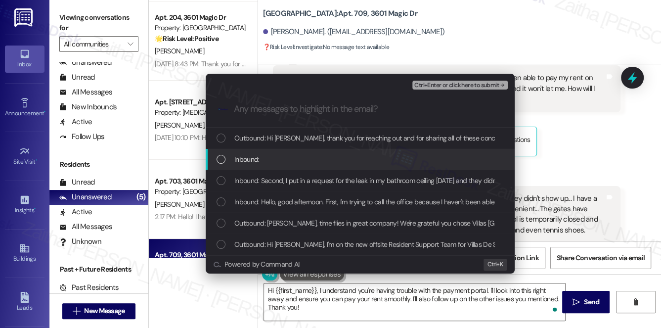
click at [295, 157] on div "Inbound:" at bounding box center [360, 159] width 289 height 11
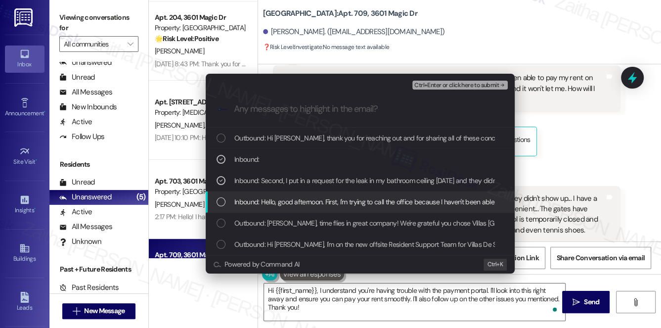
click at [318, 202] on span "Inbound: Hello, good afternoon. First, I'm trying to call the office because I …" at bounding box center [561, 201] width 654 height 11
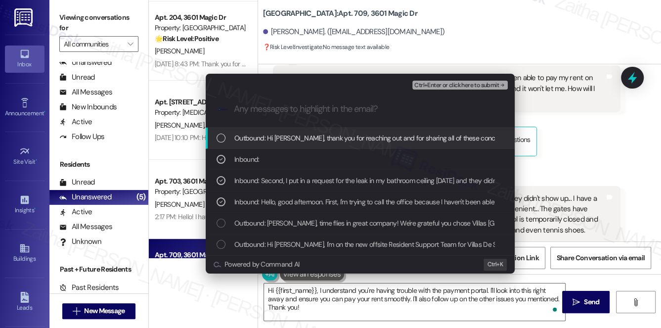
click at [447, 87] on span "Ctrl+Enter or click here to submit" at bounding box center [456, 85] width 85 height 7
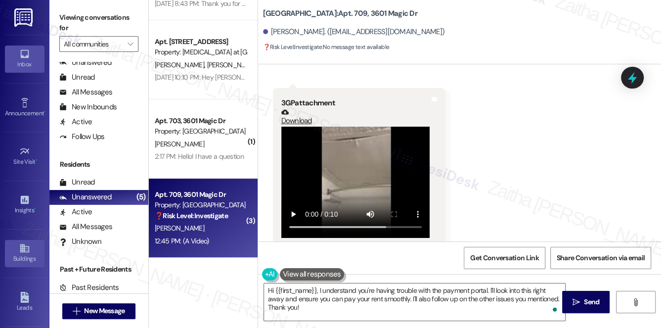
scroll to position [140, 0]
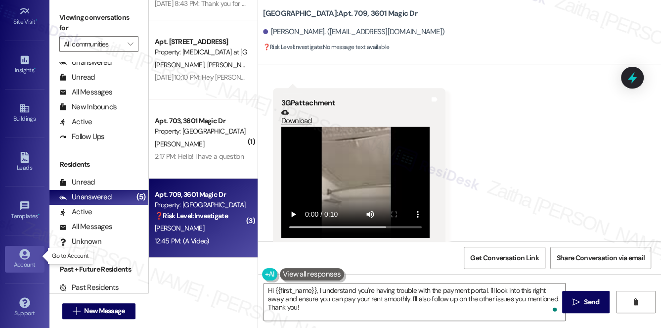
click at [24, 255] on icon at bounding box center [24, 254] width 10 height 10
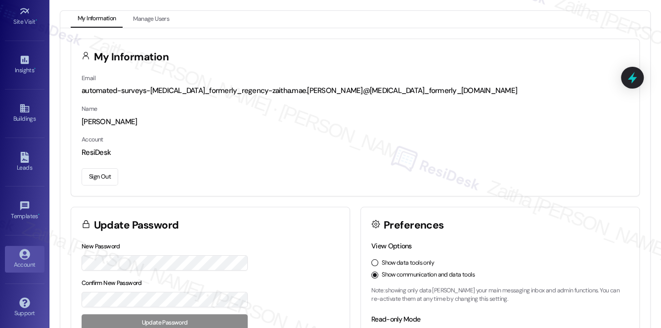
click at [97, 178] on button "Sign Out" at bounding box center [100, 176] width 37 height 17
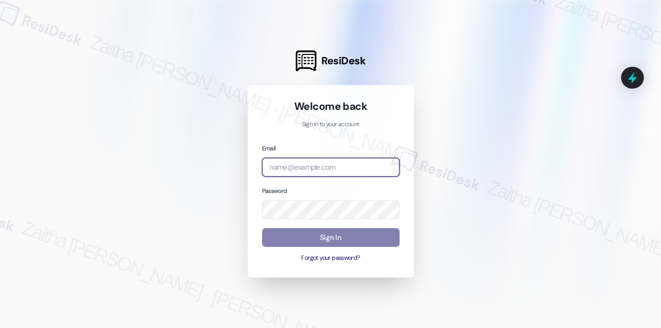
click at [318, 170] on input "email" at bounding box center [330, 167] width 137 height 19
type input "j"
type input "[EMAIL_ADDRESS][PERSON_NAME][DOMAIN_NAME]"
